Goal: Task Accomplishment & Management: Use online tool/utility

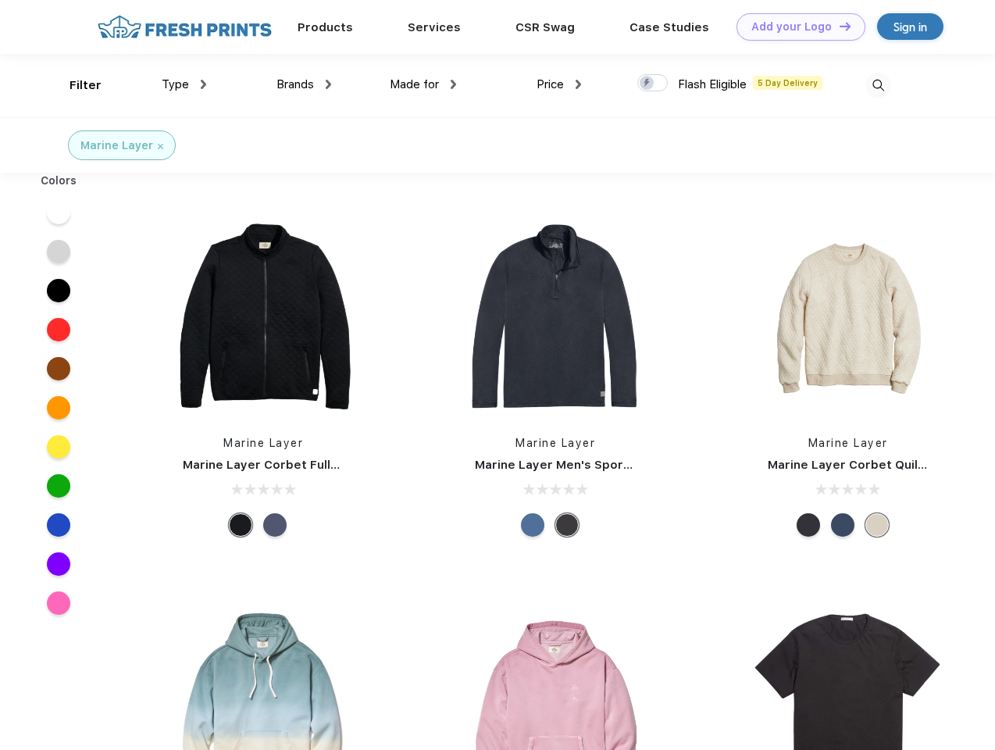
click at [795, 27] on link "Add your Logo Design Tool" at bounding box center [801, 26] width 129 height 27
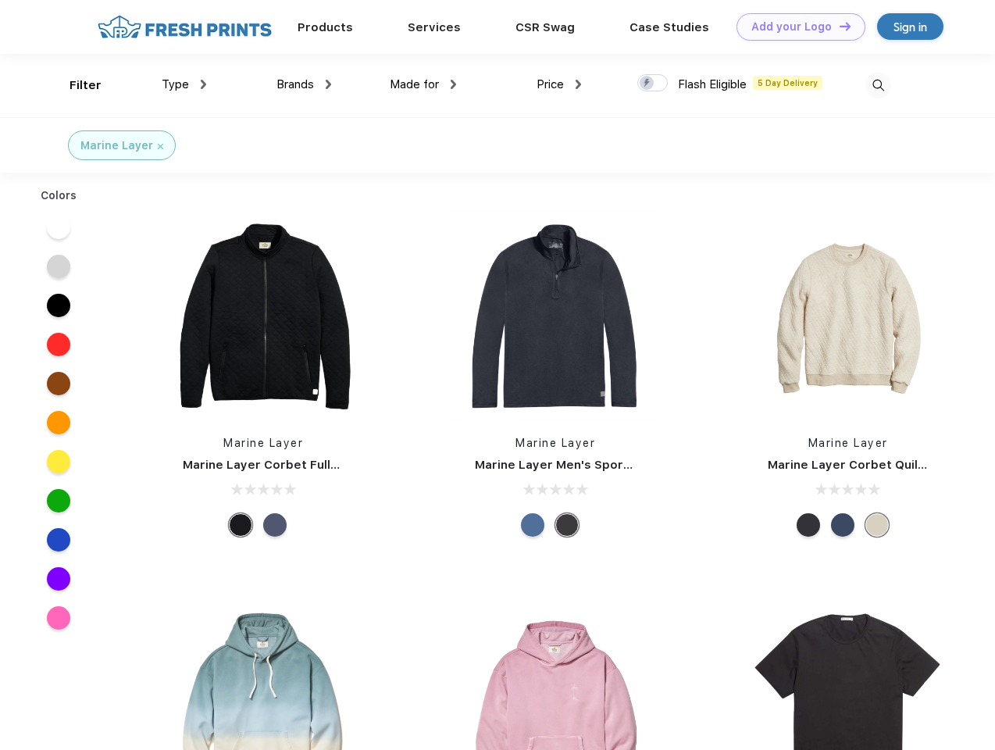
click at [0, 0] on div "Design Tool" at bounding box center [0, 0] width 0 height 0
click at [838, 26] on link "Add your Logo Design Tool" at bounding box center [801, 26] width 129 height 27
click at [75, 85] on div "Filter" at bounding box center [86, 86] width 32 height 18
click at [184, 84] on span "Type" at bounding box center [175, 84] width 27 height 14
click at [304, 84] on span "Brands" at bounding box center [296, 84] width 38 height 14
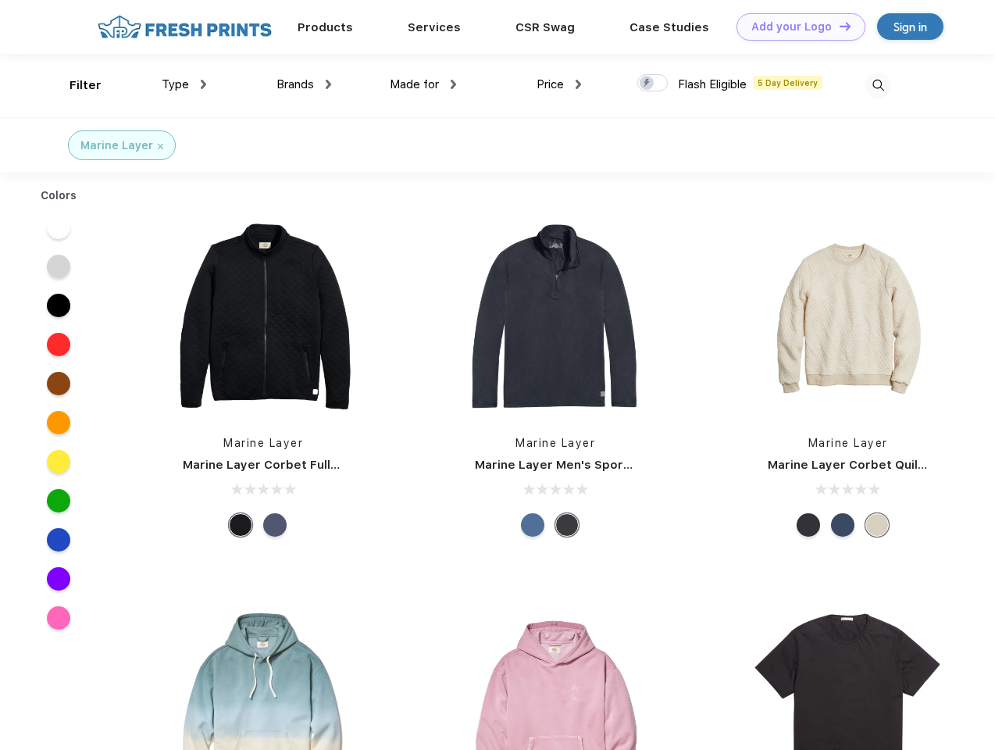
click at [423, 84] on span "Made for" at bounding box center [414, 84] width 49 height 14
click at [559, 84] on span "Price" at bounding box center [550, 84] width 27 height 14
click at [653, 84] on div at bounding box center [653, 82] width 30 height 17
click at [648, 84] on input "checkbox" at bounding box center [643, 78] width 10 height 10
click at [878, 85] on img at bounding box center [879, 86] width 26 height 26
